Goal: Browse casually

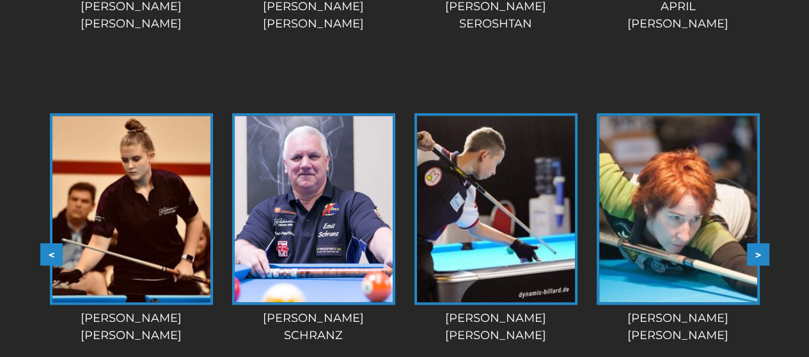
scroll to position [1471, 0]
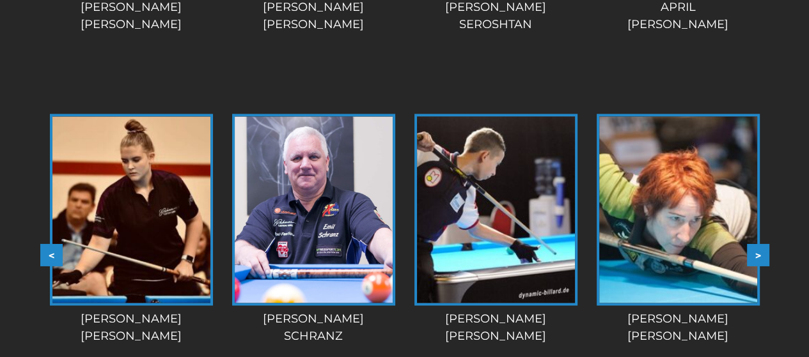
click at [136, 221] on img at bounding box center [131, 209] width 158 height 187
click at [301, 220] on img at bounding box center [314, 209] width 158 height 187
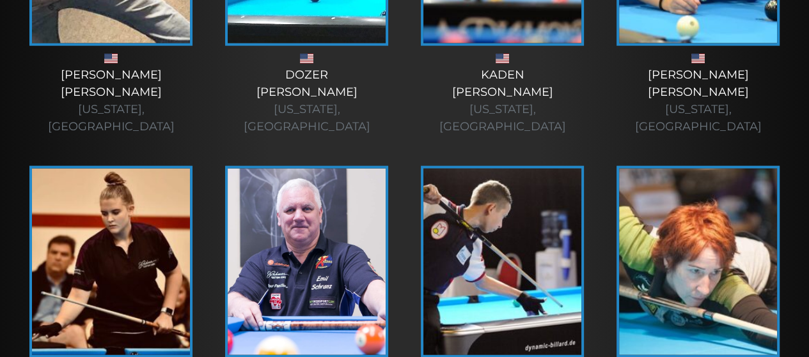
scroll to position [2389, 0]
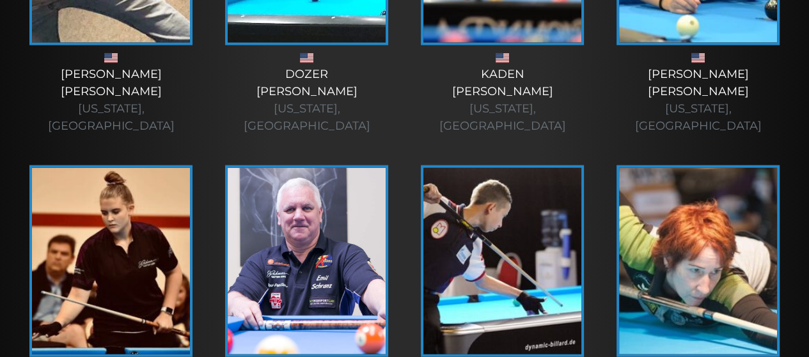
click at [86, 170] on img at bounding box center [111, 261] width 158 height 187
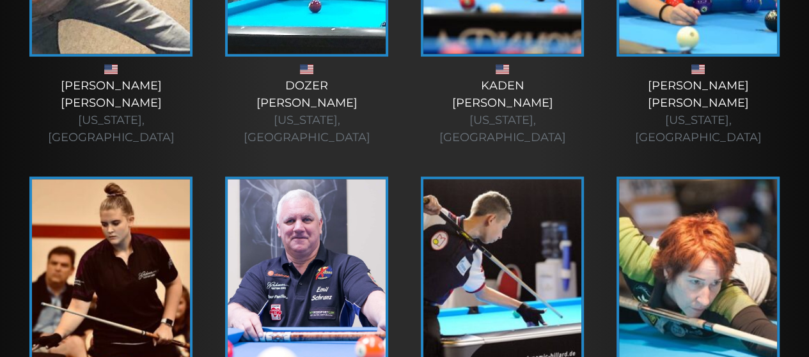
scroll to position [2389, 0]
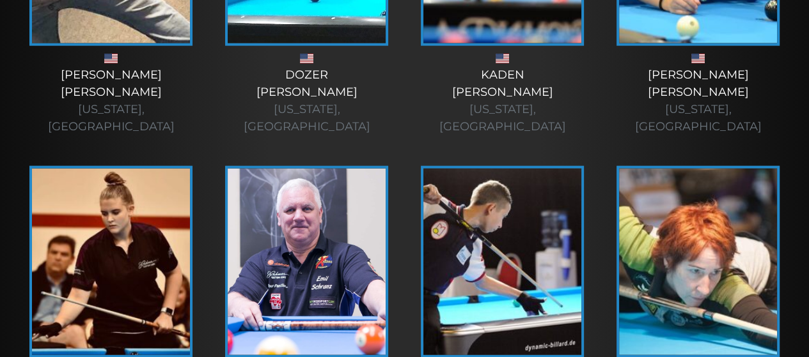
click at [351, 169] on img at bounding box center [307, 262] width 158 height 187
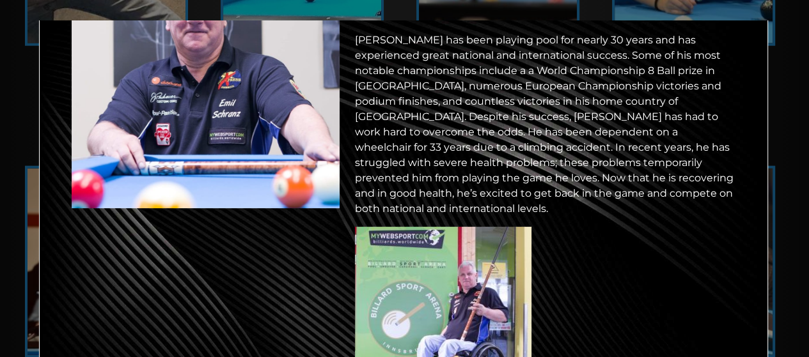
scroll to position [0, 0]
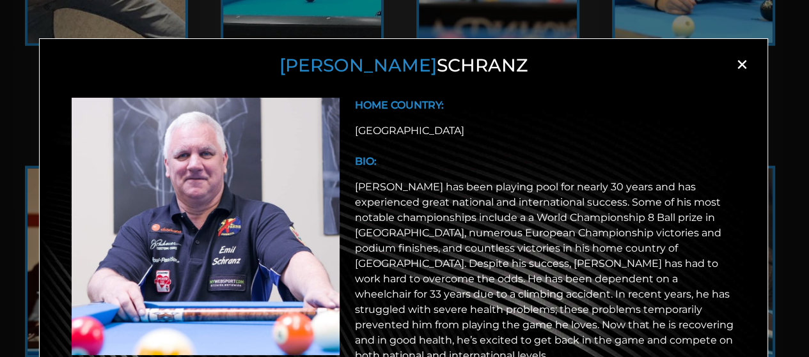
click at [735, 64] on span "×" at bounding box center [741, 64] width 19 height 19
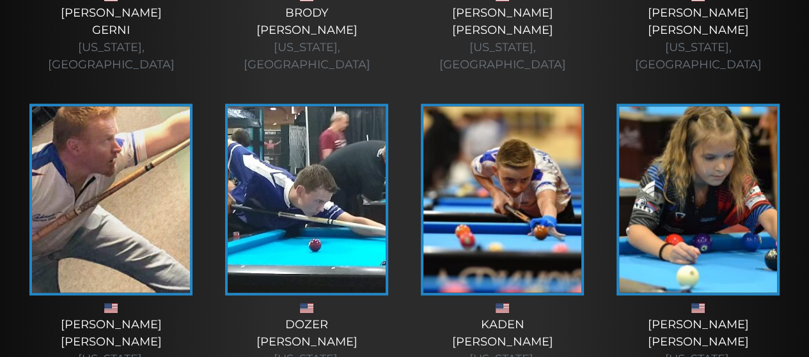
scroll to position [2138, 0]
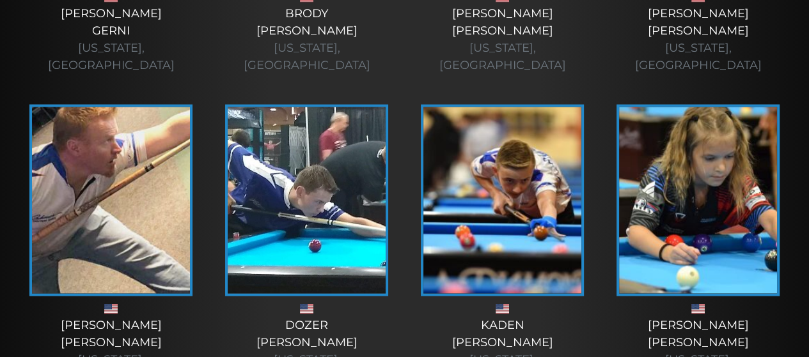
click at [721, 137] on img at bounding box center [698, 200] width 158 height 187
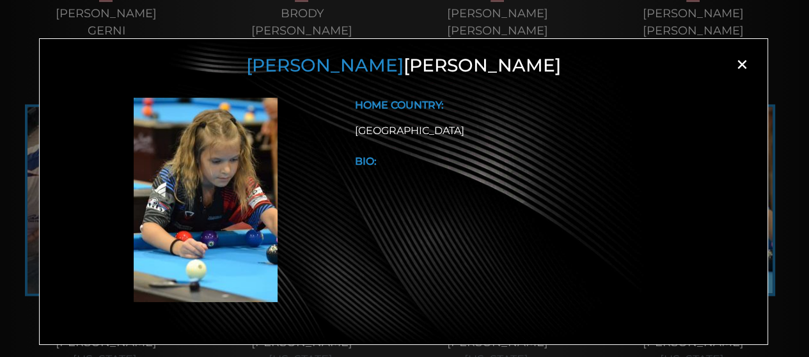
click at [741, 63] on span "×" at bounding box center [741, 64] width 19 height 19
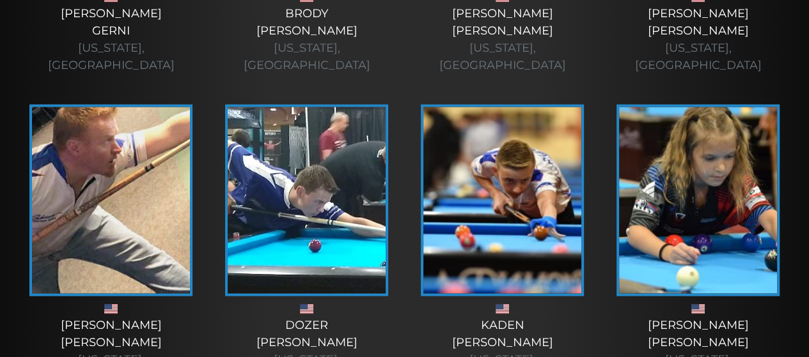
click at [160, 107] on img at bounding box center [111, 200] width 158 height 187
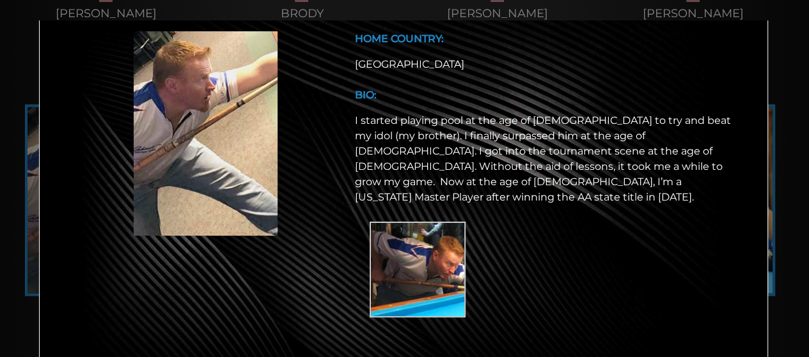
scroll to position [0, 0]
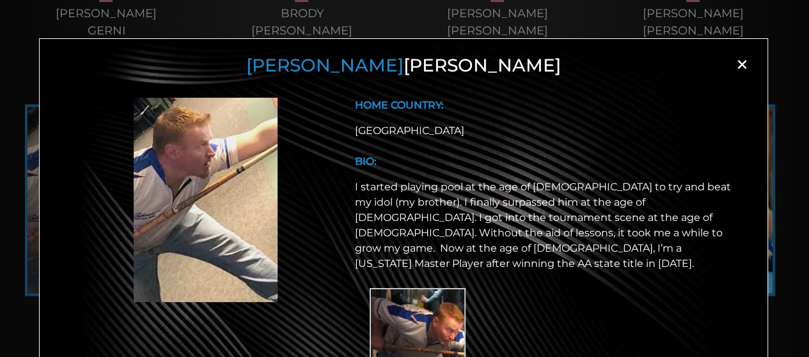
click at [737, 63] on span "×" at bounding box center [741, 64] width 19 height 19
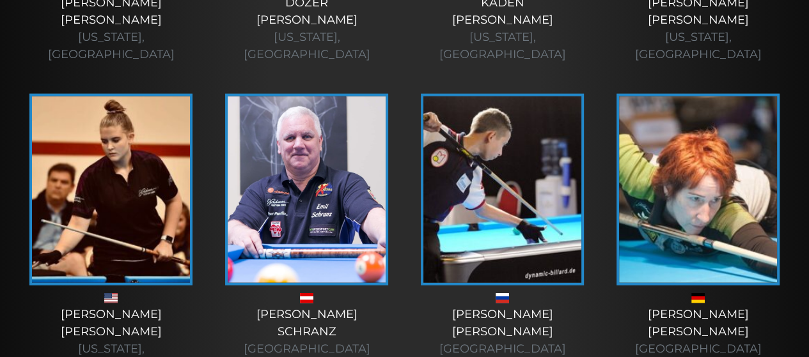
scroll to position [2461, 0]
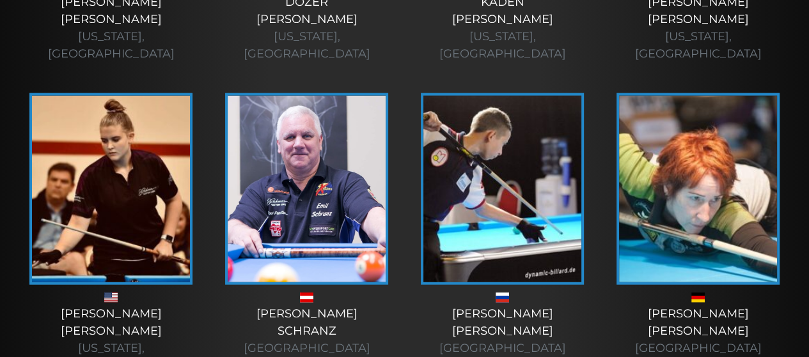
click at [726, 123] on img at bounding box center [698, 189] width 158 height 187
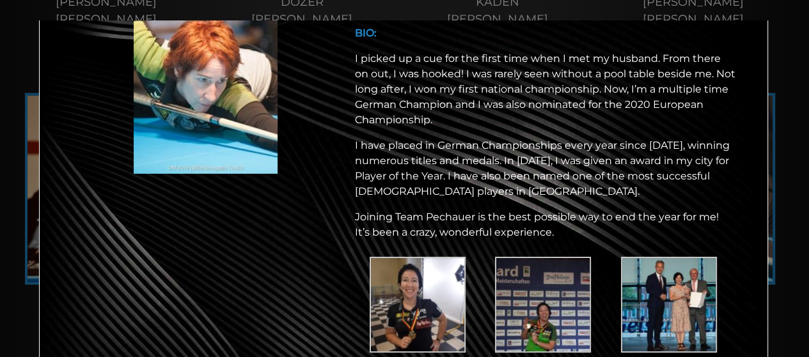
scroll to position [130, 0]
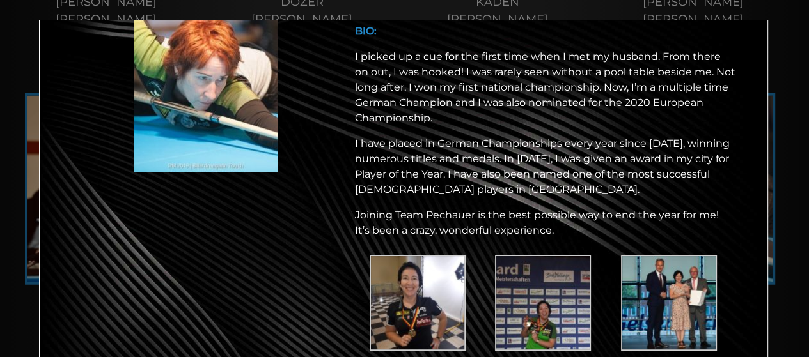
click at [402, 298] on img at bounding box center [418, 303] width 96 height 96
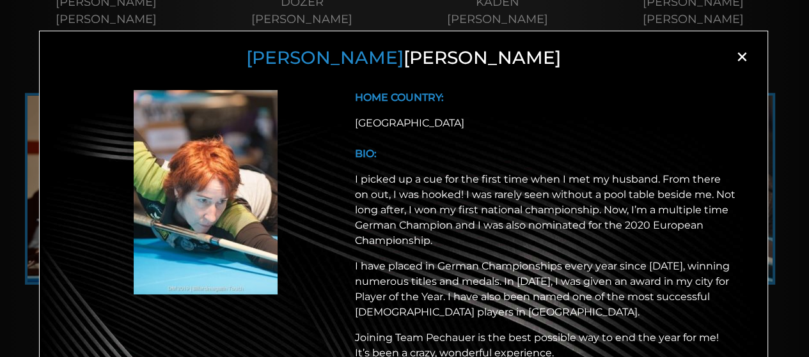
scroll to position [5, 0]
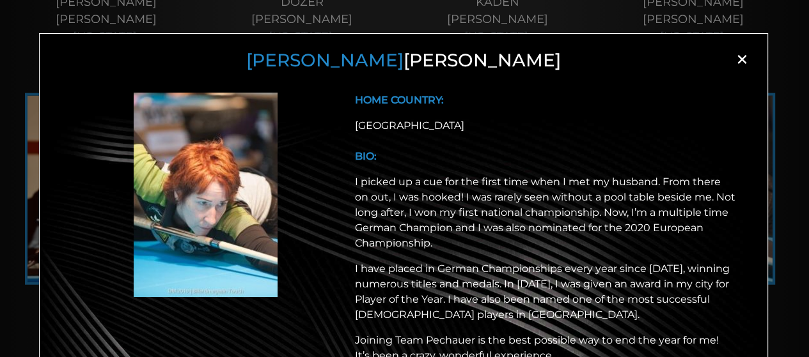
click at [737, 56] on span "×" at bounding box center [741, 59] width 19 height 19
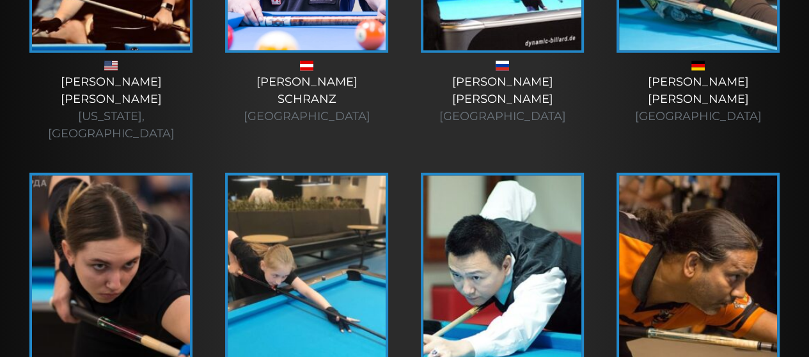
scroll to position [2694, 0]
click at [148, 176] on img at bounding box center [111, 269] width 158 height 187
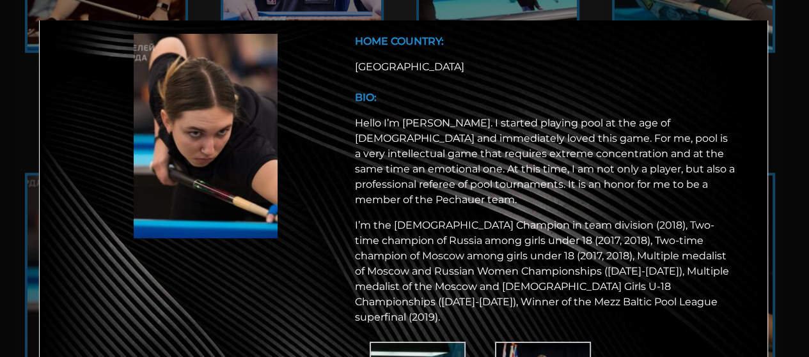
scroll to position [169, 0]
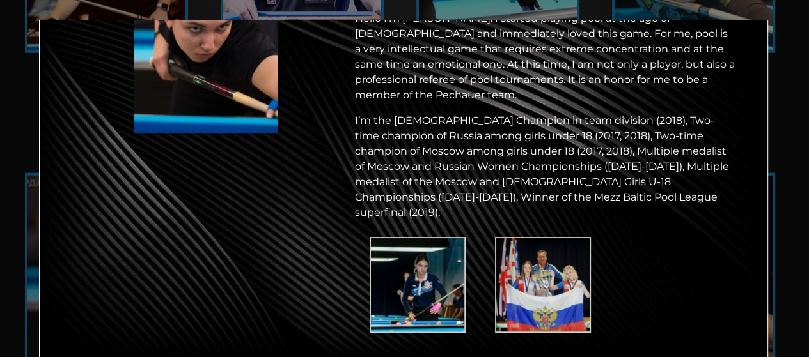
click at [447, 237] on img at bounding box center [418, 285] width 96 height 96
click at [518, 253] on img at bounding box center [543, 285] width 96 height 96
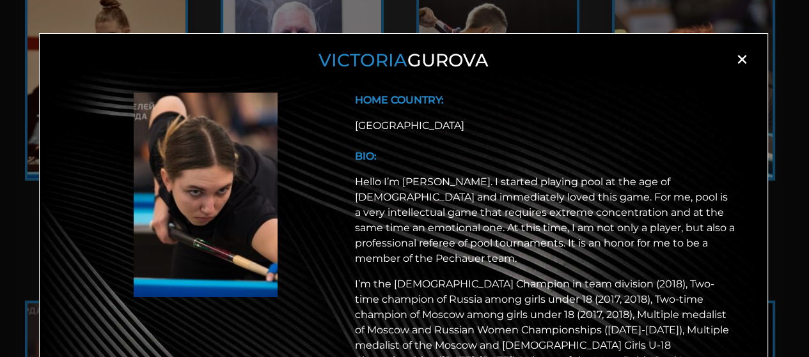
scroll to position [0, 0]
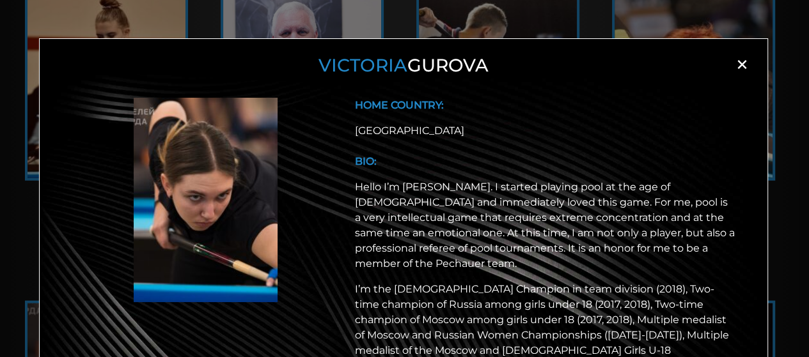
click at [734, 63] on span "×" at bounding box center [741, 64] width 19 height 19
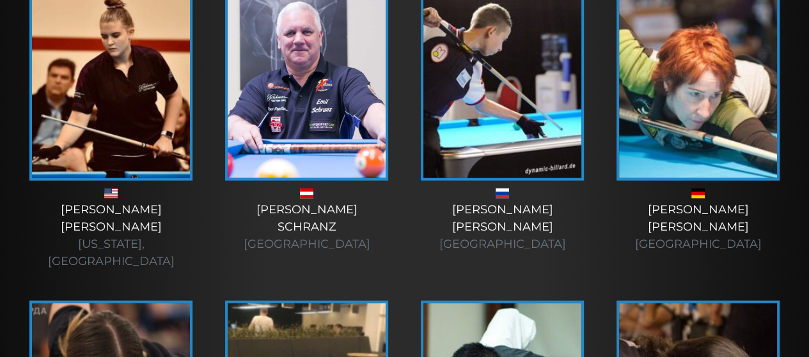
scroll to position [2635, 0]
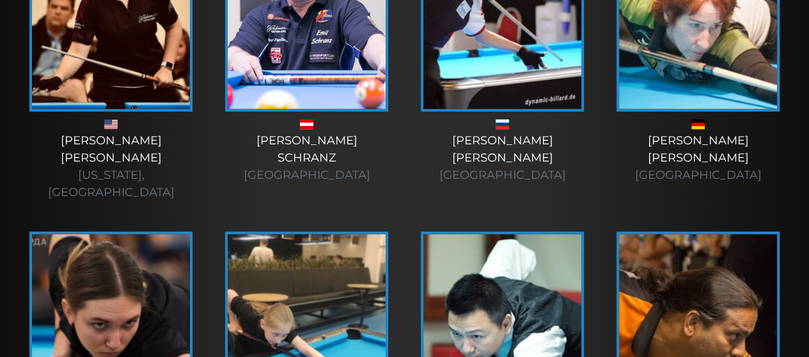
click at [509, 235] on img at bounding box center [502, 328] width 158 height 187
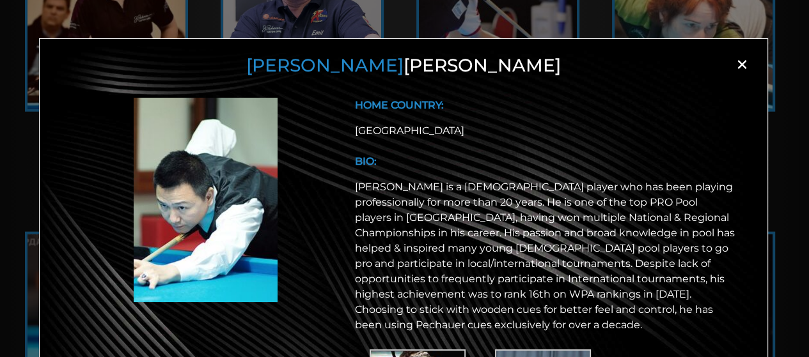
click at [737, 63] on span "×" at bounding box center [741, 64] width 19 height 19
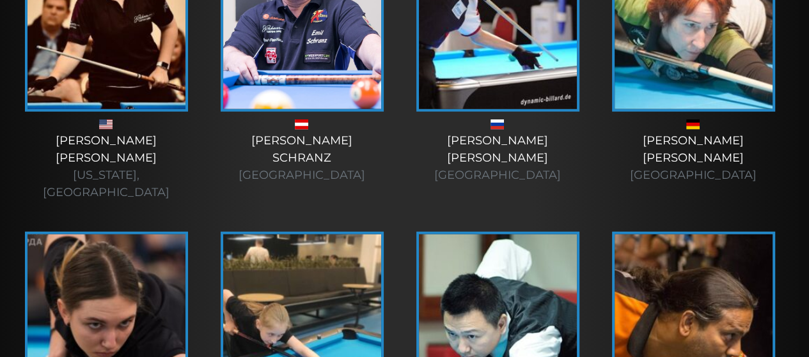
scroll to position [2653, 0]
